Goal: Find specific page/section: Find specific page/section

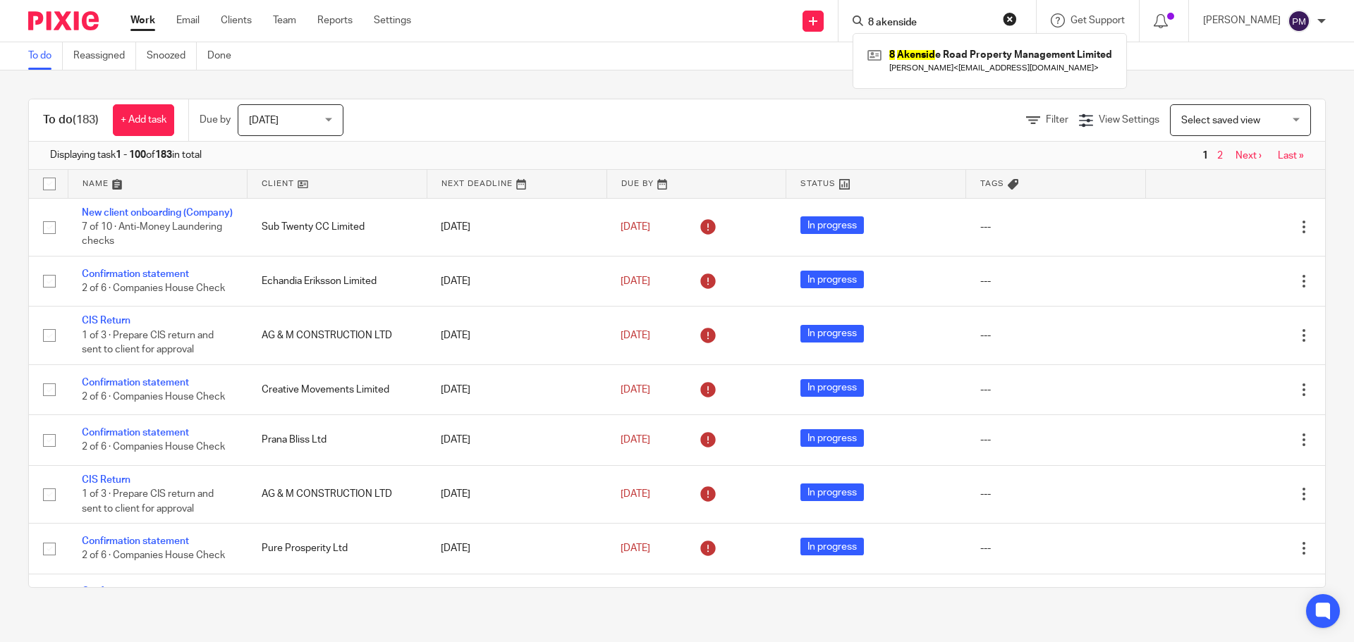
type input "8 akenside"
click button "submit" at bounding box center [0, 0] width 0 height 0
click at [965, 54] on link at bounding box center [989, 60] width 250 height 32
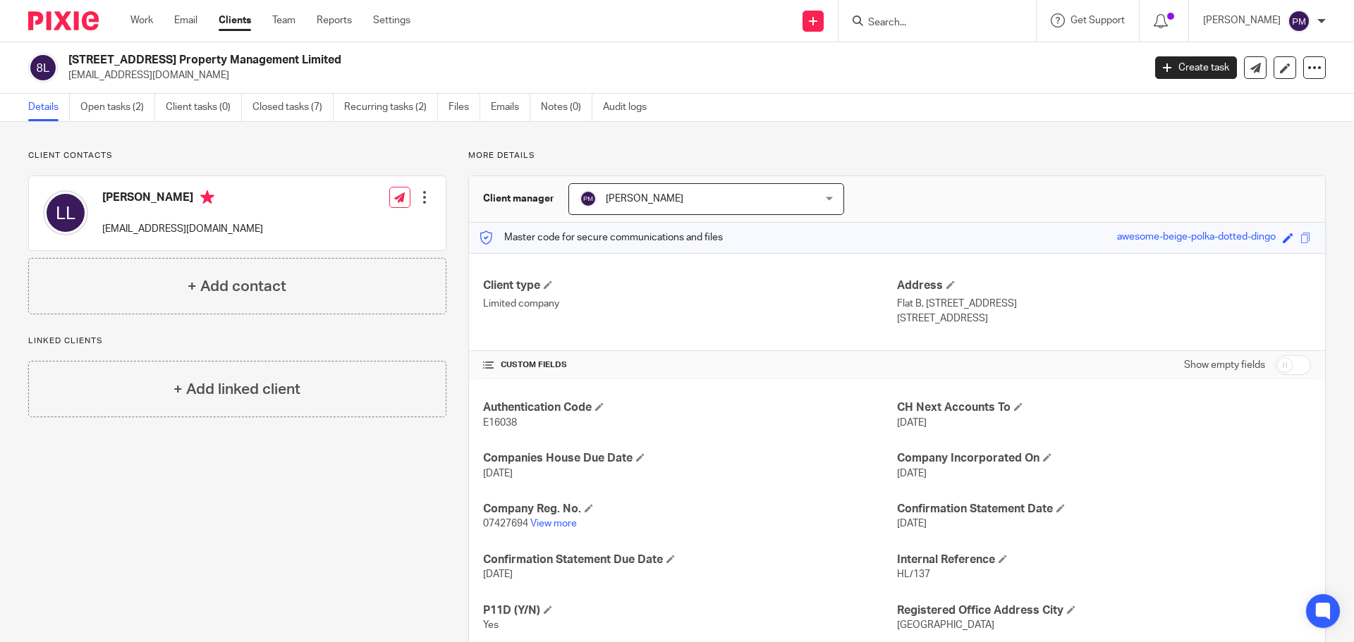
drag, startPoint x: 347, startPoint y: 59, endPoint x: 64, endPoint y: 51, distance: 282.8
click at [64, 51] on div "8 Akenside Road Property Management Limited ll@fashionfocus.uk Create task Upda…" at bounding box center [677, 67] width 1354 height 51
copy h2 "[STREET_ADDRESS] Property Management Limited"
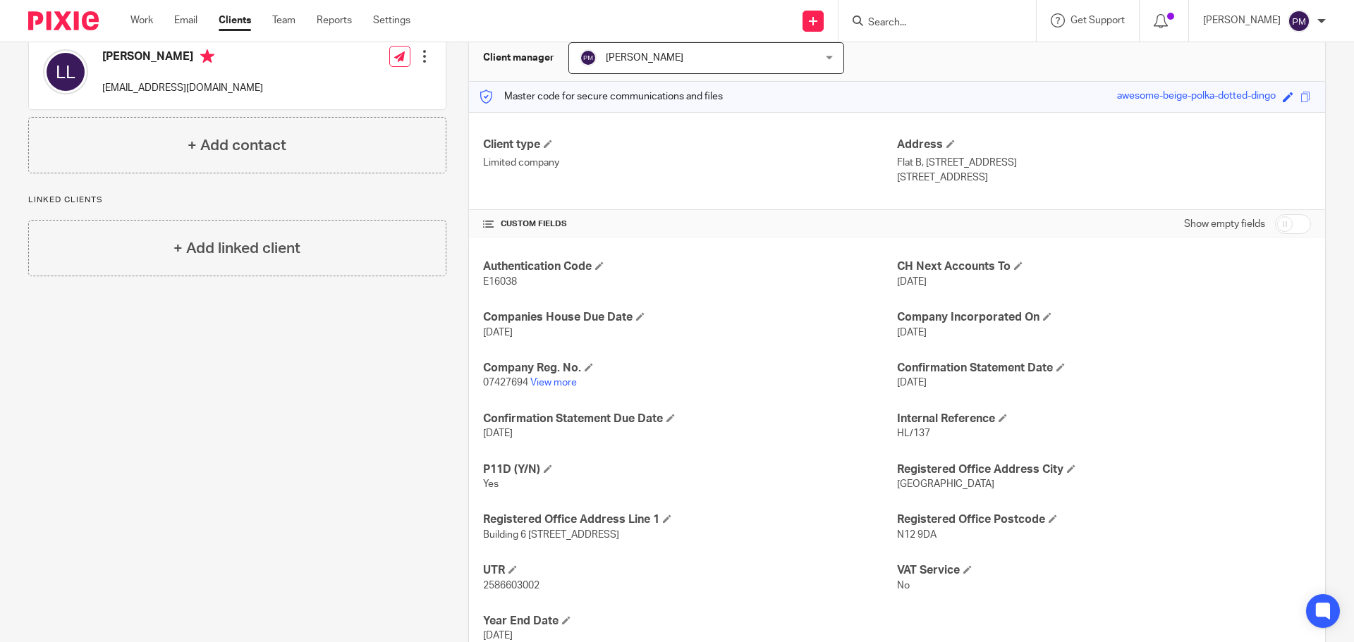
scroll to position [192, 0]
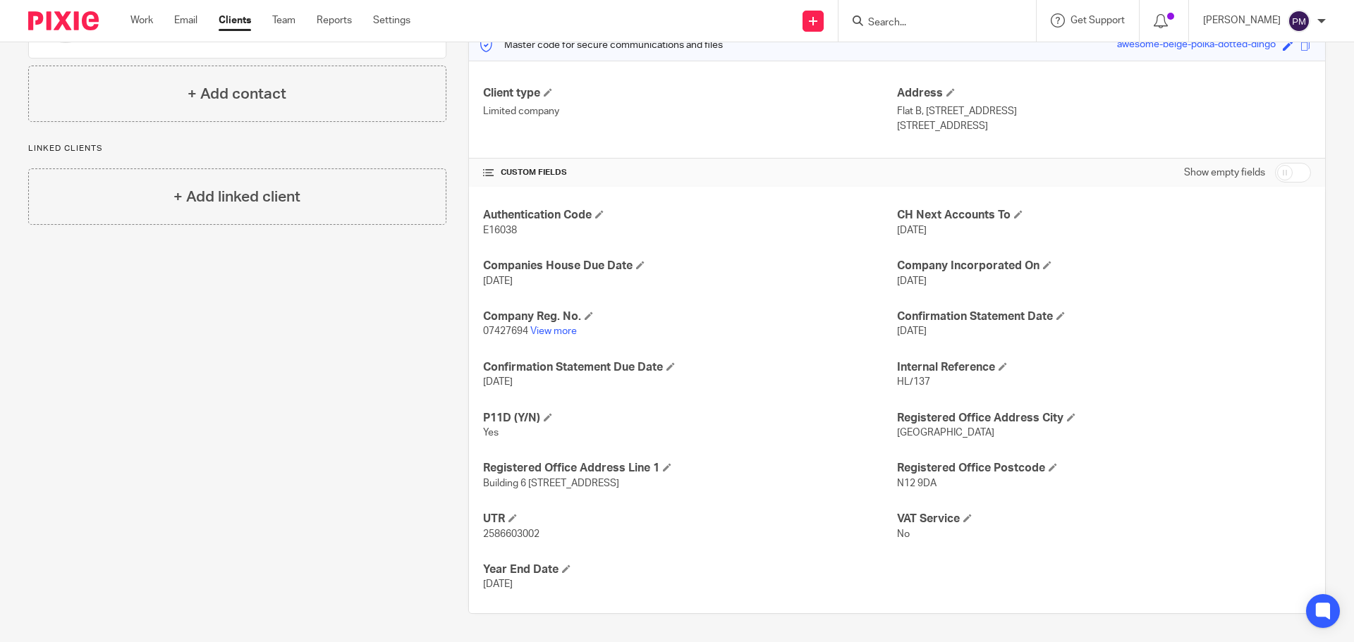
click at [503, 329] on span "07427694" at bounding box center [505, 331] width 45 height 10
copy p "07427694"
click at [509, 336] on span "07427694" at bounding box center [505, 331] width 45 height 10
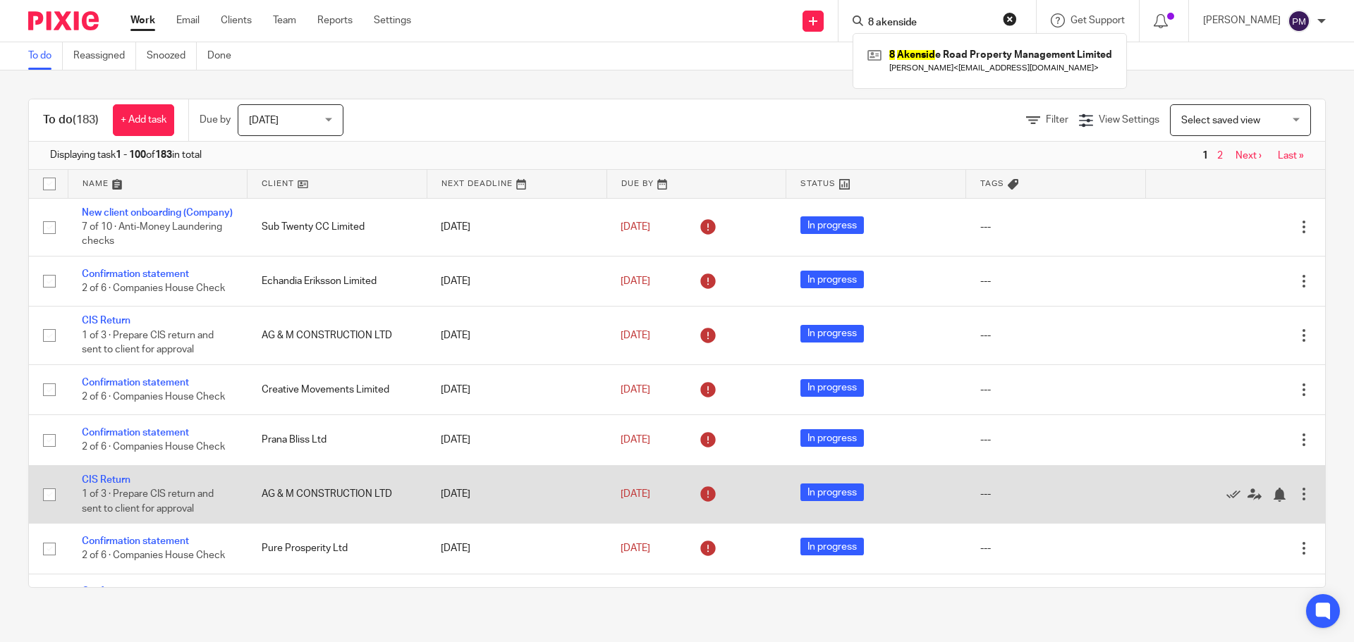
type input "8 akenside"
click button "submit" at bounding box center [0, 0] width 0 height 0
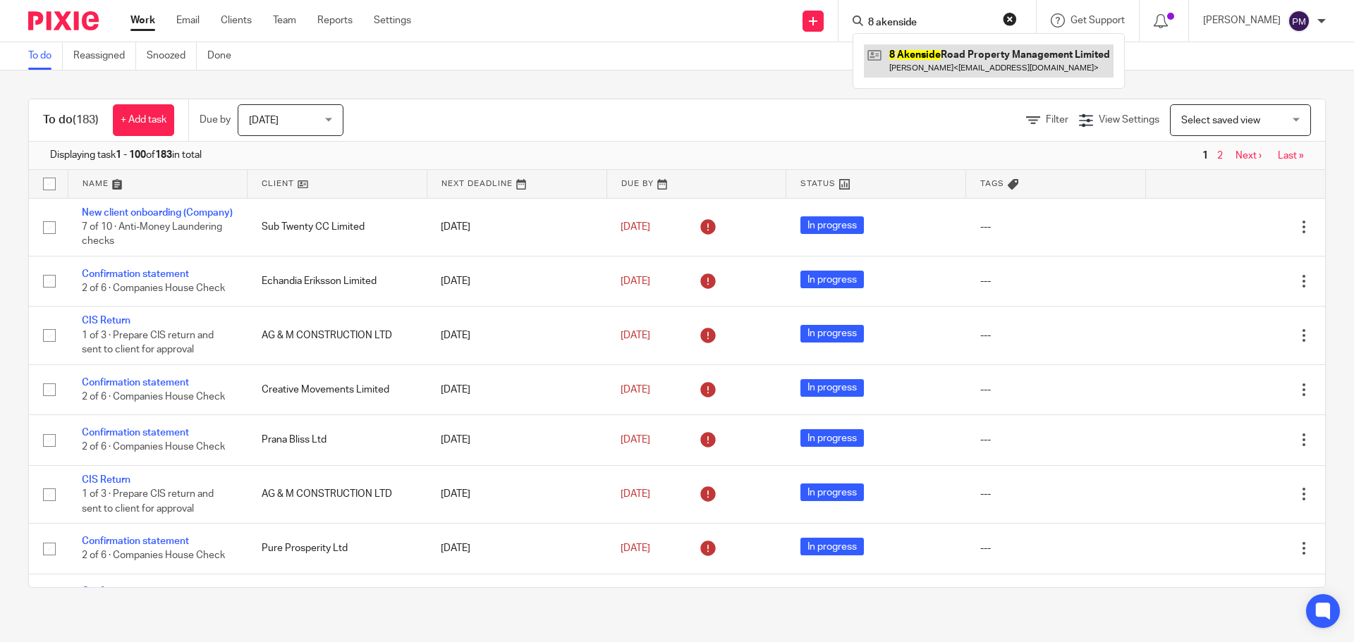
click at [1015, 69] on link at bounding box center [989, 60] width 250 height 32
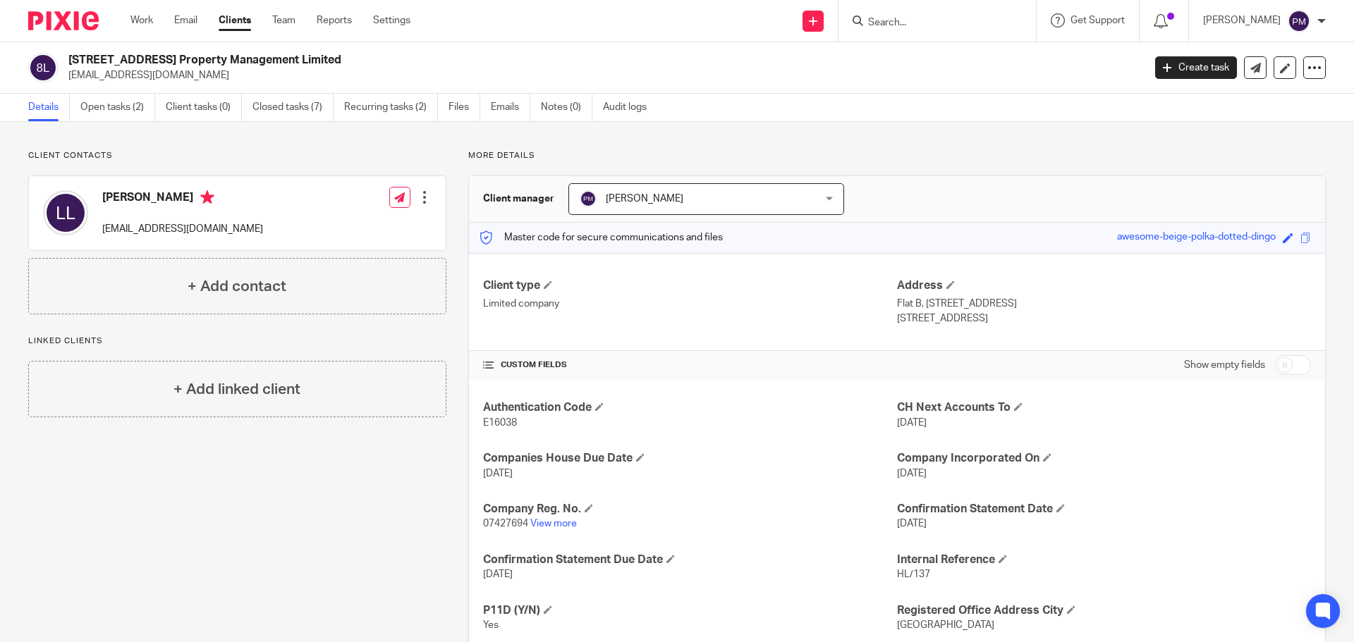
drag, startPoint x: 326, startPoint y: 57, endPoint x: 61, endPoint y: 54, distance: 265.1
click at [61, 54] on div "[STREET_ADDRESS] Property Management Limited [EMAIL_ADDRESS][DOMAIN_NAME]" at bounding box center [581, 68] width 1106 height 30
copy div "[STREET_ADDRESS] Property Management Limited"
